Goal: Task Accomplishment & Management: Use online tool/utility

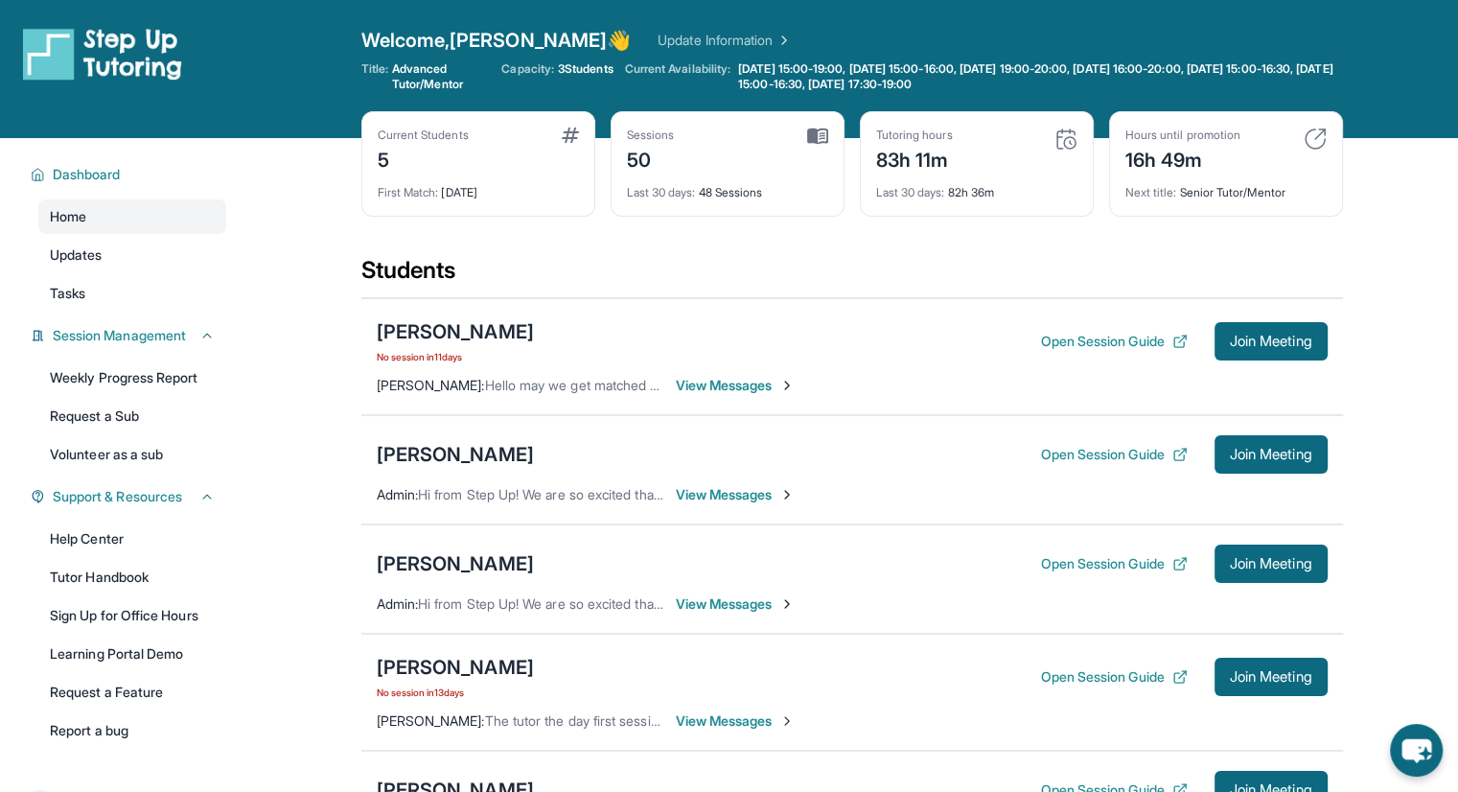
scroll to position [327, 0]
